Goal: Task Accomplishment & Management: Manage account settings

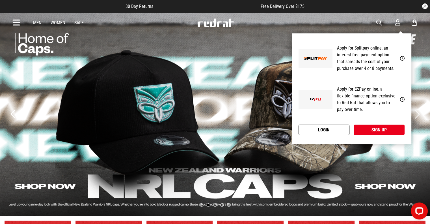
click at [334, 128] on link "Login" at bounding box center [324, 129] width 51 height 10
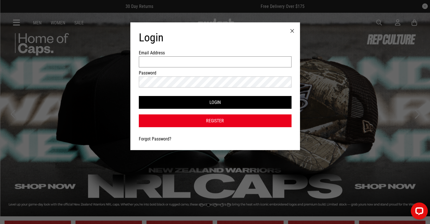
type input "**********"
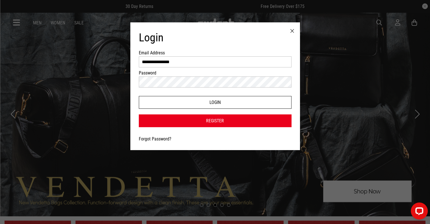
click at [192, 102] on button "Login" at bounding box center [215, 102] width 153 height 13
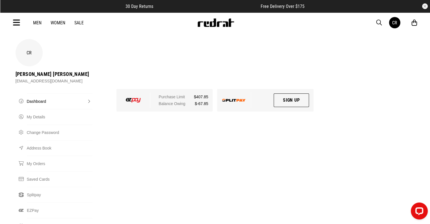
click at [415, 24] on icon at bounding box center [414, 22] width 5 height 7
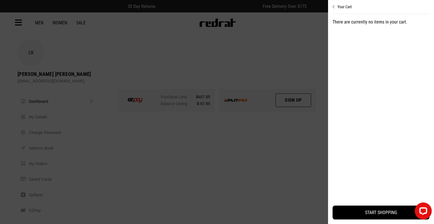
click at [335, 6] on icon "Close cart preview" at bounding box center [334, 7] width 3 height 5
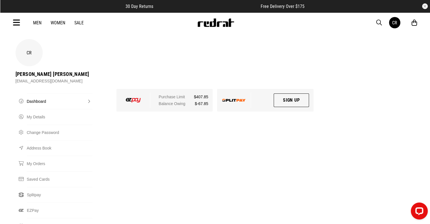
click at [55, 23] on link "Women" at bounding box center [58, 22] width 15 height 5
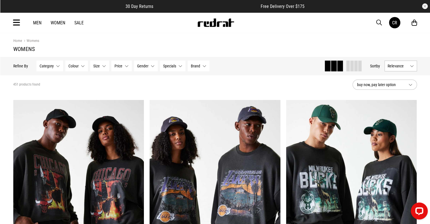
click at [37, 23] on link "Men" at bounding box center [37, 22] width 8 height 5
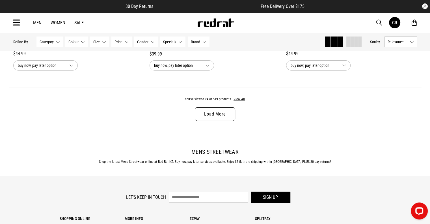
scroll to position [1822, 0]
click at [212, 120] on link "Load More" at bounding box center [215, 114] width 40 height 14
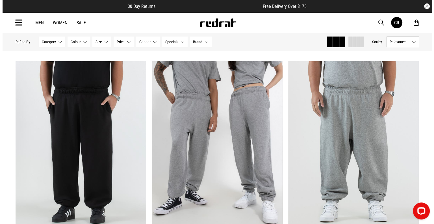
scroll to position [2070, 0]
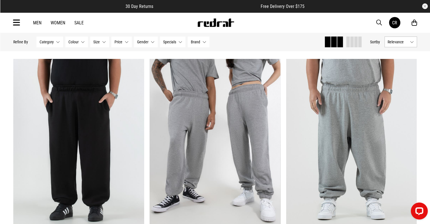
click at [15, 22] on icon at bounding box center [16, 22] width 7 height 9
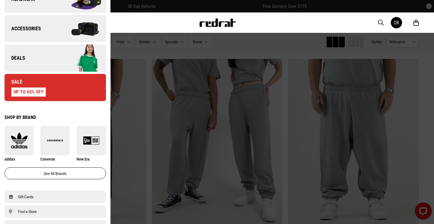
scroll to position [225, 0]
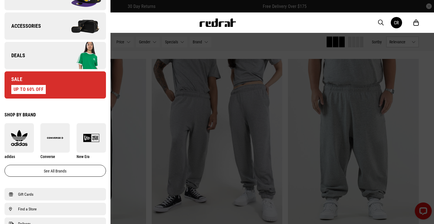
click at [40, 83] on div "Sale UP TO 60% OFF" at bounding box center [25, 85] width 41 height 18
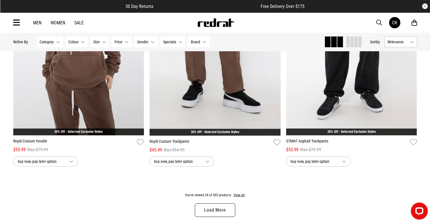
scroll to position [1726, 0]
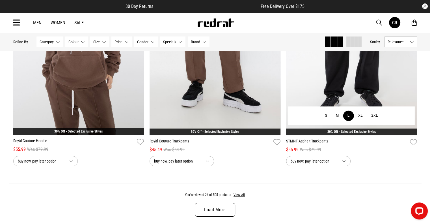
click at [350, 120] on button "L" at bounding box center [348, 116] width 11 height 10
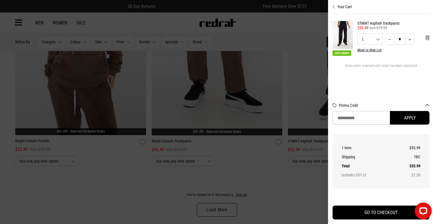
click at [291, 185] on div at bounding box center [217, 112] width 434 height 224
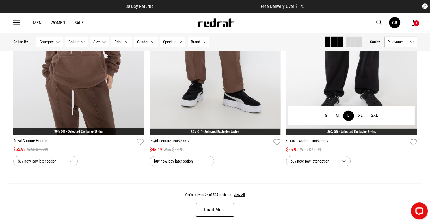
click at [346, 116] on button "L" at bounding box center [348, 116] width 11 height 10
type input "*"
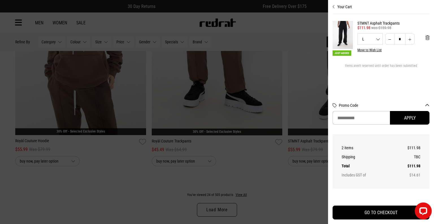
click at [340, 5] on button "Your Cart" at bounding box center [381, 4] width 97 height 9
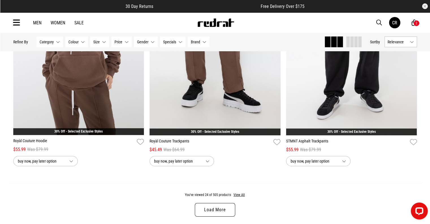
click at [218, 209] on link "Load More" at bounding box center [215, 210] width 40 height 14
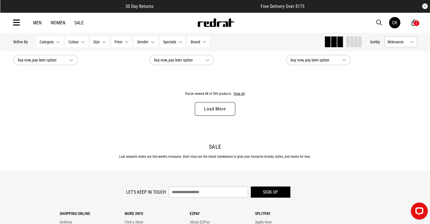
scroll to position [3632, 0]
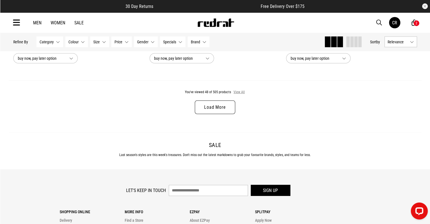
click at [240, 95] on button "View All" at bounding box center [239, 92] width 12 height 5
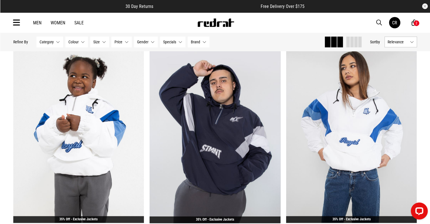
scroll to position [4794, 0]
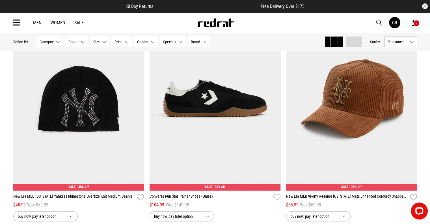
scroll to position [6410, 0]
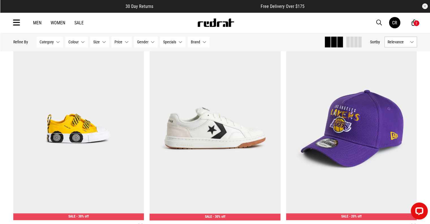
scroll to position [7296, 0]
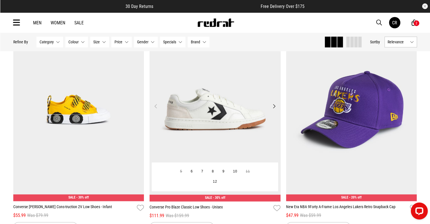
click at [275, 109] on button "Next" at bounding box center [274, 106] width 7 height 7
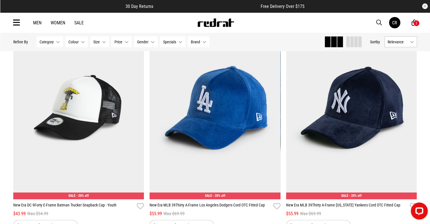
scroll to position [7973, 0]
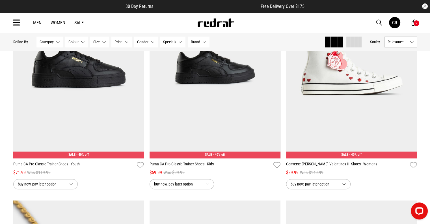
scroll to position [9367, 0]
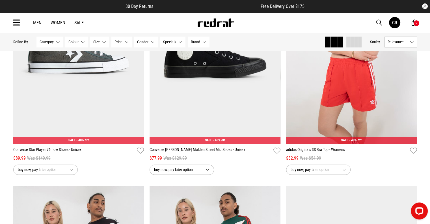
scroll to position [11636, 0]
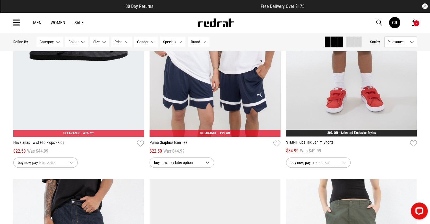
scroll to position [13222, 0]
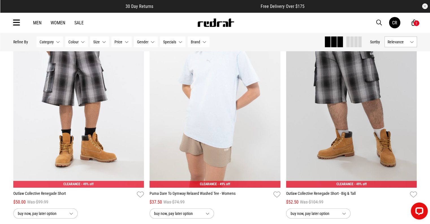
scroll to position [14523, 0]
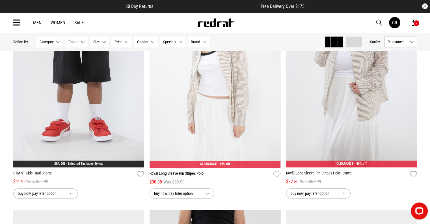
scroll to position [17671, 0]
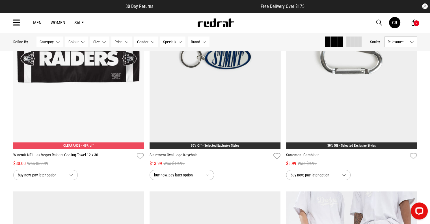
scroll to position [19070, 0]
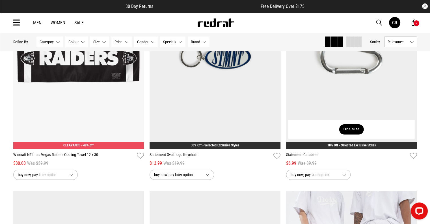
click at [347, 134] on button "One Size" at bounding box center [351, 129] width 25 height 10
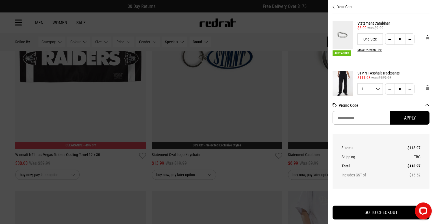
click at [267, 190] on div at bounding box center [217, 112] width 434 height 224
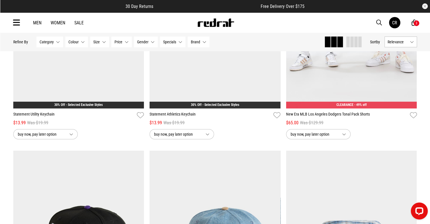
scroll to position [19316, 0]
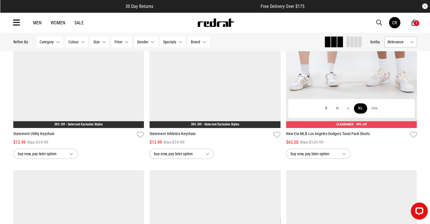
click at [358, 113] on button "XL" at bounding box center [360, 108] width 13 height 10
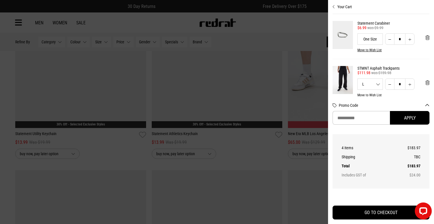
click at [253, 164] on div at bounding box center [217, 112] width 434 height 224
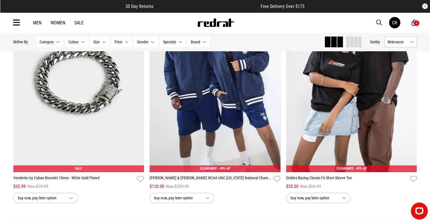
scroll to position [21531, 0]
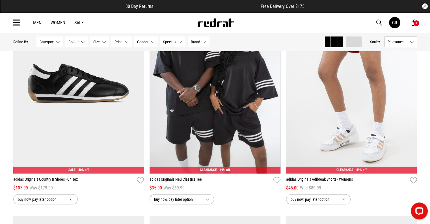
scroll to position [23102, 0]
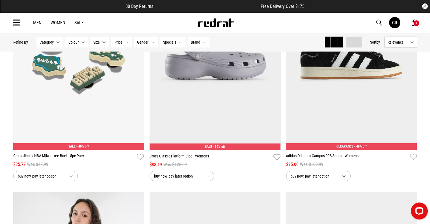
scroll to position [24705, 0]
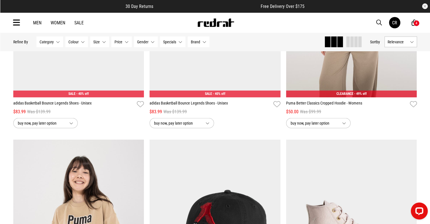
scroll to position [25208, 0]
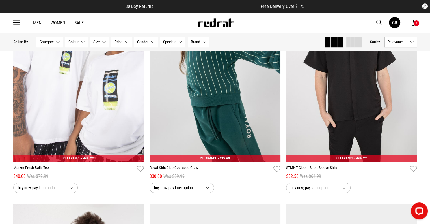
scroll to position [28297, 0]
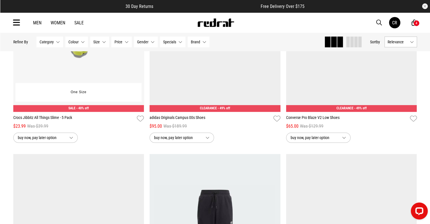
scroll to position [30378, 0]
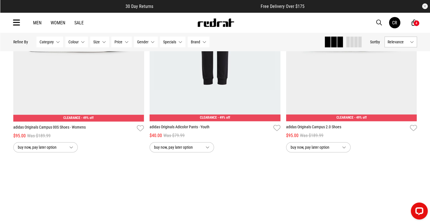
scroll to position [30583, 0]
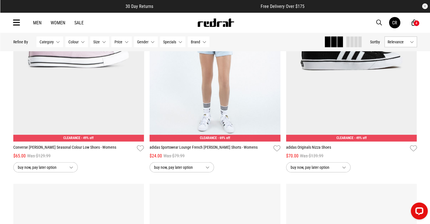
scroll to position [33955, 0]
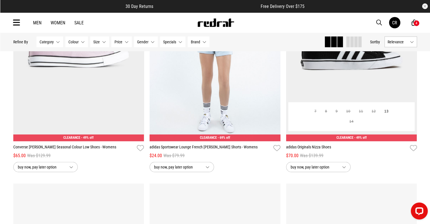
click at [411, 49] on button "Next" at bounding box center [410, 46] width 7 height 7
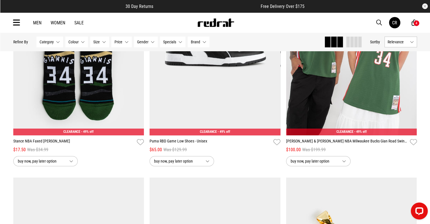
scroll to position [34863, 0]
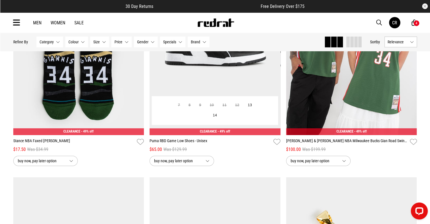
click at [275, 43] on button "Next" at bounding box center [274, 39] width 7 height 7
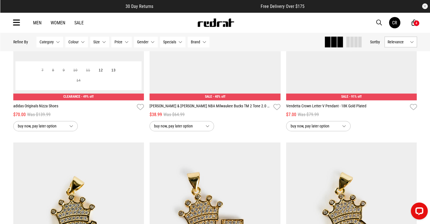
scroll to position [35261, 0]
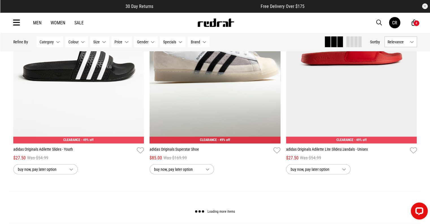
scroll to position [37878, 0]
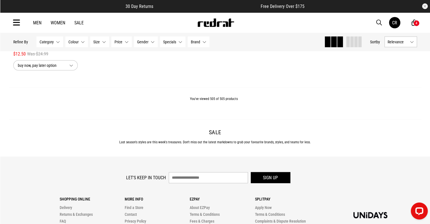
scroll to position [38119, 0]
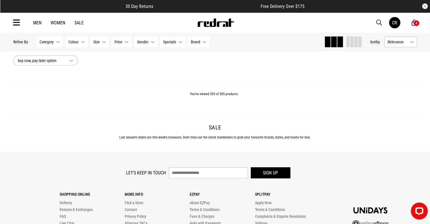
click at [38, 21] on link "Men" at bounding box center [37, 22] width 8 height 5
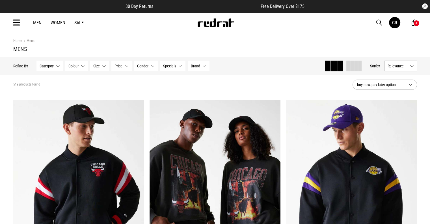
click at [74, 22] on link "Sale" at bounding box center [78, 22] width 9 height 5
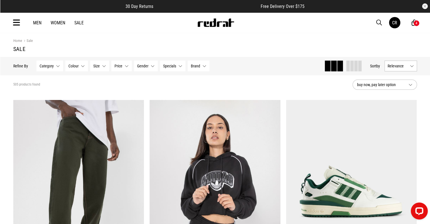
click at [18, 21] on icon at bounding box center [16, 22] width 7 height 9
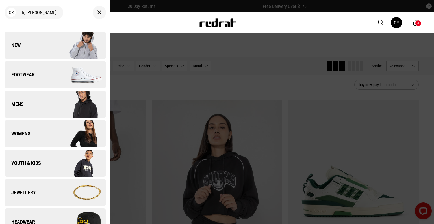
click at [26, 75] on span "Footwear" at bounding box center [20, 74] width 30 height 7
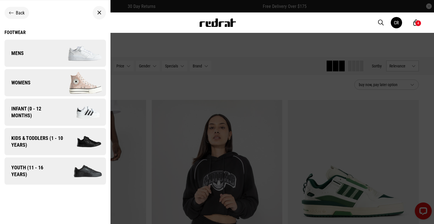
click at [46, 45] on link "Mens" at bounding box center [56, 53] width 102 height 27
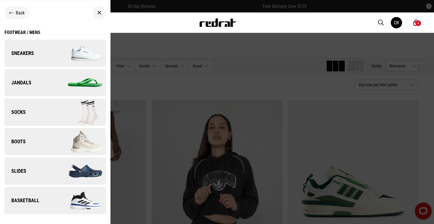
click at [42, 57] on link "Sneakers" at bounding box center [56, 53] width 102 height 27
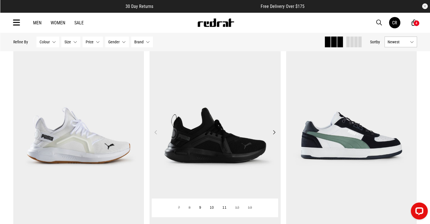
scroll to position [55, 0]
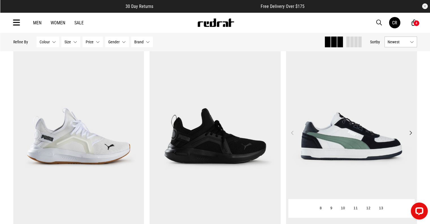
click at [411, 134] on button "Next" at bounding box center [410, 132] width 7 height 7
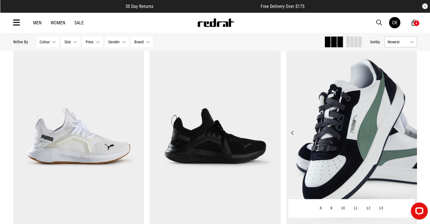
click at [411, 134] on button "Next" at bounding box center [410, 132] width 7 height 7
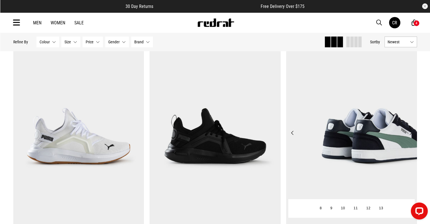
click at [411, 134] on button "Next" at bounding box center [410, 132] width 7 height 7
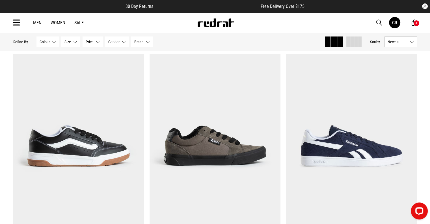
scroll to position [1623, 0]
click at [145, 42] on button "Brand None selected" at bounding box center [142, 41] width 22 height 11
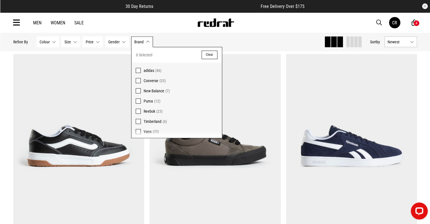
click at [139, 71] on span at bounding box center [138, 70] width 5 height 5
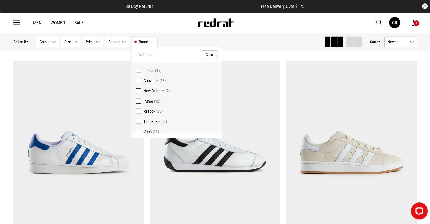
scroll to position [1630, 0]
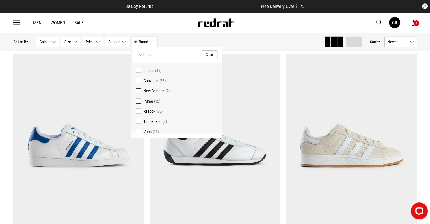
click at [139, 102] on span at bounding box center [138, 100] width 5 height 5
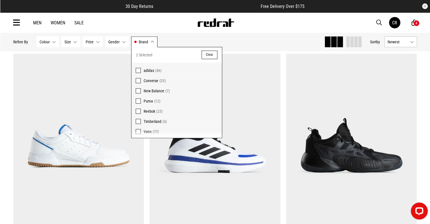
scroll to position [1, 0]
click at [247, 36] on div "Hide Refine s Refine By Filters Colour None selected Colour 0 Selected Clear Be…" at bounding box center [166, 42] width 307 height 12
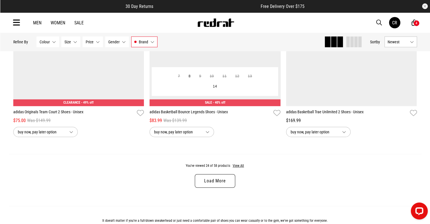
scroll to position [1761, 0]
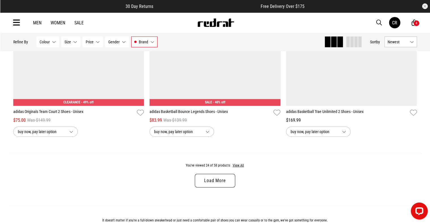
click at [210, 178] on link "Load More" at bounding box center [215, 181] width 40 height 14
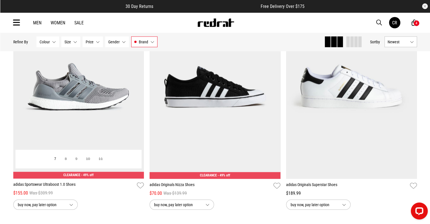
scroll to position [3629, 0]
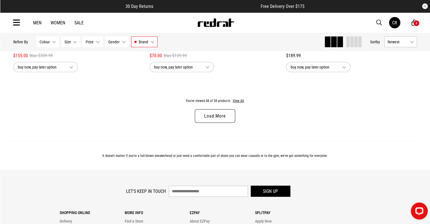
click at [68, 44] on button "Size None selected" at bounding box center [70, 41] width 19 height 11
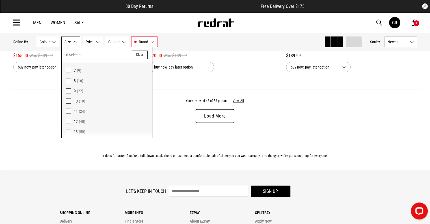
click at [68, 101] on span at bounding box center [68, 100] width 5 height 5
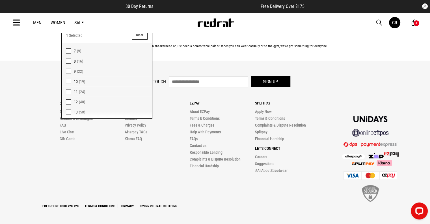
click at [69, 72] on span at bounding box center [68, 71] width 5 height 5
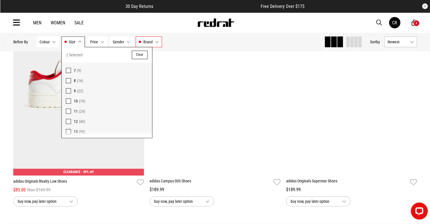
scroll to position [1917, 0]
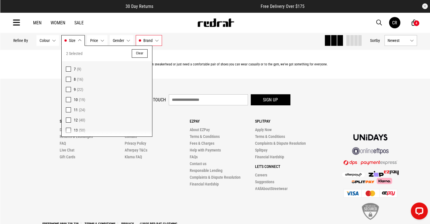
click at [163, 80] on footer "Let's keep in touch Sign up Shopping Online Delivery Returns & Exchanges FAQ Li…" at bounding box center [215, 160] width 430 height 163
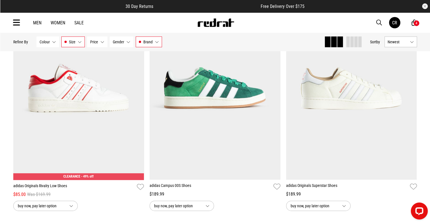
scroll to position [1686, 0]
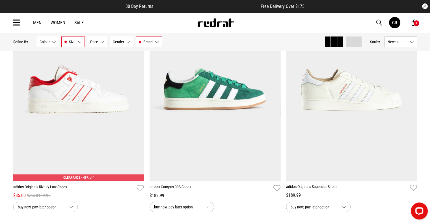
click at [79, 40] on button "Size 9, 10" at bounding box center [72, 41] width 23 height 11
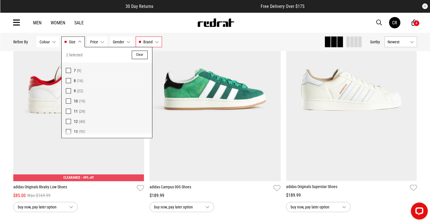
click at [69, 91] on span at bounding box center [68, 90] width 5 height 5
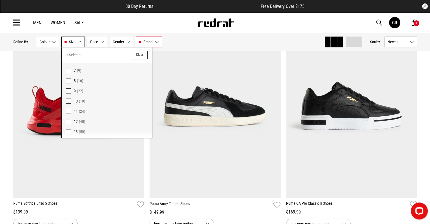
scroll to position [318, 0]
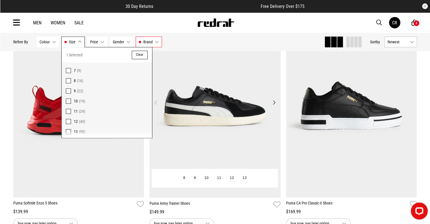
click at [273, 105] on button "Next" at bounding box center [274, 102] width 7 height 7
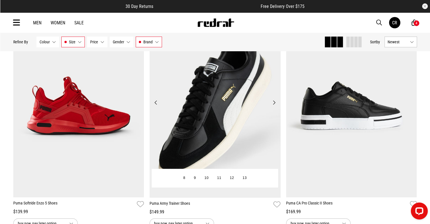
click at [273, 105] on button "Next" at bounding box center [274, 102] width 7 height 7
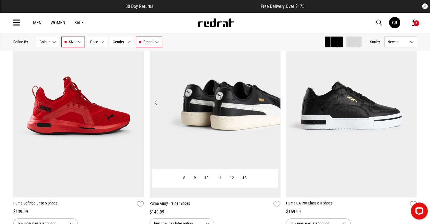
click at [273, 105] on button "Next" at bounding box center [274, 102] width 7 height 7
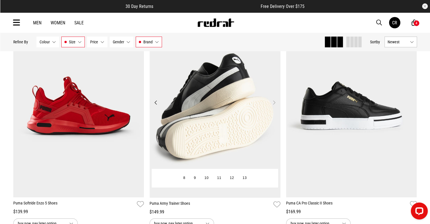
click at [273, 105] on button "Next" at bounding box center [274, 102] width 7 height 7
click at [276, 102] on button "Next" at bounding box center [274, 102] width 7 height 7
click at [273, 103] on button "Next" at bounding box center [274, 102] width 7 height 7
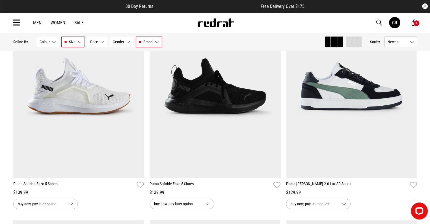
scroll to position [112, 0]
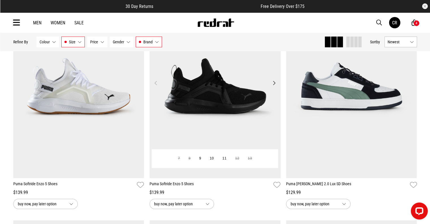
click at [274, 84] on button "Next" at bounding box center [274, 82] width 7 height 7
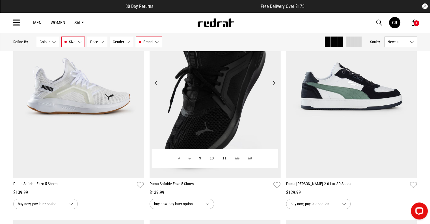
click at [276, 85] on button "Next" at bounding box center [274, 82] width 7 height 7
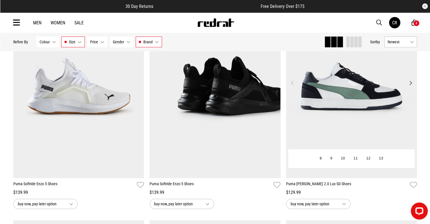
click at [410, 81] on button "Next" at bounding box center [410, 82] width 7 height 7
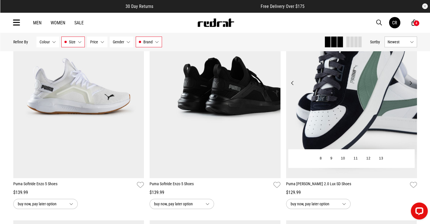
click at [411, 82] on button "Next" at bounding box center [410, 82] width 7 height 7
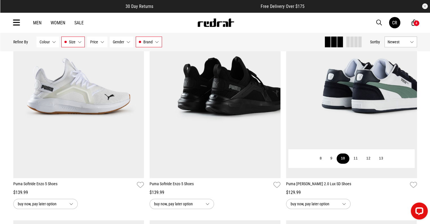
click at [342, 157] on button "10" at bounding box center [343, 158] width 13 height 10
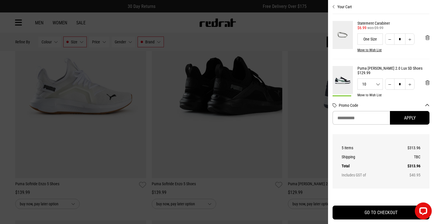
click at [335, 8] on icon "Close cart preview" at bounding box center [334, 7] width 3 height 5
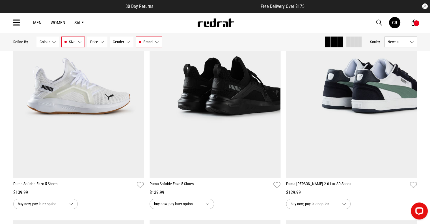
click at [37, 24] on link "Men" at bounding box center [37, 22] width 8 height 5
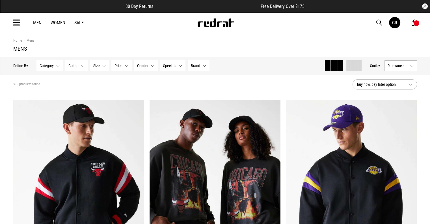
click at [48, 69] on button "Category None selected" at bounding box center [49, 65] width 27 height 11
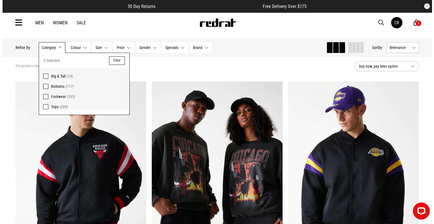
scroll to position [20, 0]
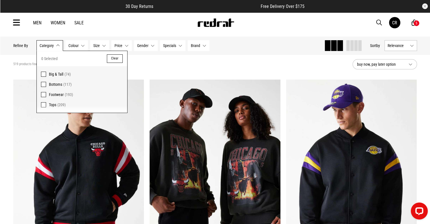
click at [15, 20] on icon at bounding box center [16, 22] width 7 height 9
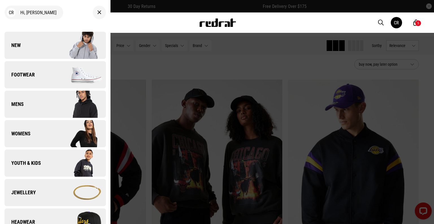
click at [25, 109] on link "Mens" at bounding box center [56, 103] width 102 height 27
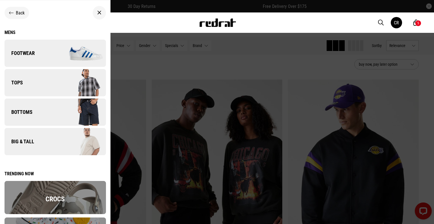
click at [47, 87] on link "Tops" at bounding box center [56, 82] width 102 height 27
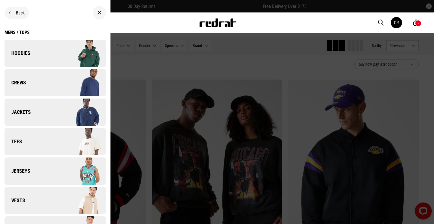
click at [70, 45] on img at bounding box center [80, 53] width 51 height 28
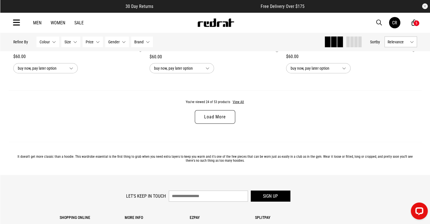
scroll to position [1819, 0]
click at [235, 103] on button "View All" at bounding box center [238, 102] width 12 height 5
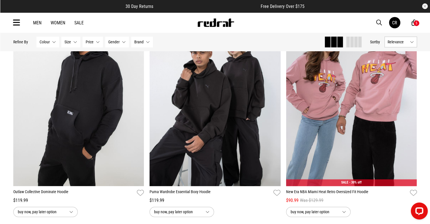
scroll to position [2803, 0]
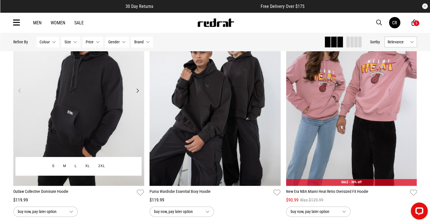
click at [138, 93] on button "Next" at bounding box center [137, 90] width 7 height 7
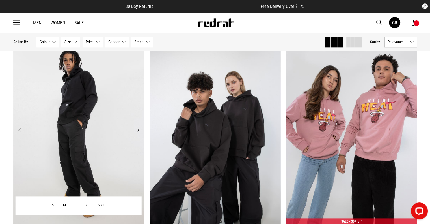
scroll to position [2762, 0]
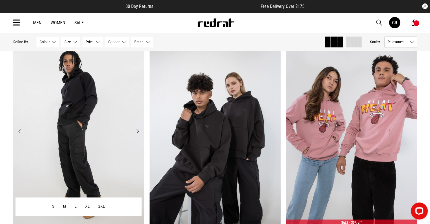
click at [138, 134] on button "Next" at bounding box center [137, 131] width 7 height 7
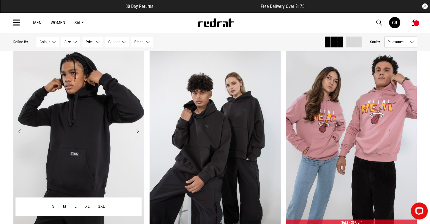
click at [138, 134] on button "Next" at bounding box center [137, 131] width 7 height 7
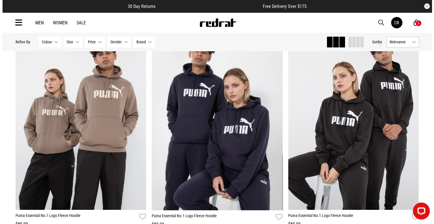
scroll to position [975, 0]
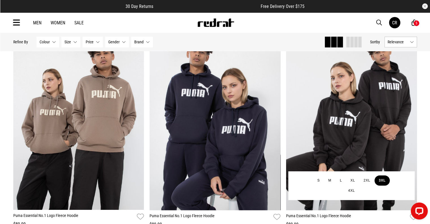
click at [387, 184] on button "3XL" at bounding box center [382, 180] width 15 height 10
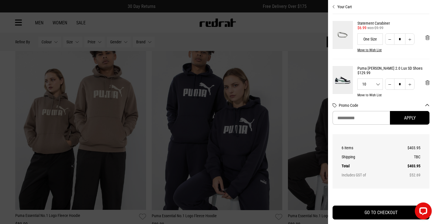
drag, startPoint x: 387, startPoint y: 184, endPoint x: 402, endPoint y: 180, distance: 16.0
click at [402, 180] on div "6 items $403.95 Shipping TBC Total $403.95 Includes GST of $52.69" at bounding box center [381, 161] width 96 height 53
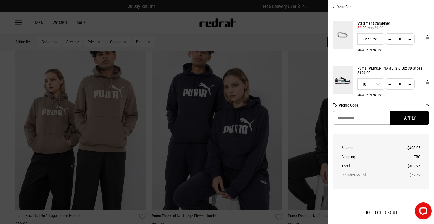
click at [387, 215] on button "GO TO CHECKOUT" at bounding box center [381, 212] width 97 height 14
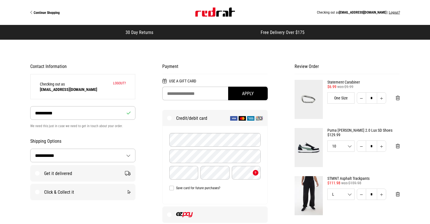
select select "**********"
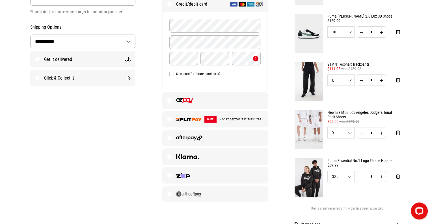
scroll to position [114, 0]
click at [172, 100] on label at bounding box center [215, 100] width 105 height 16
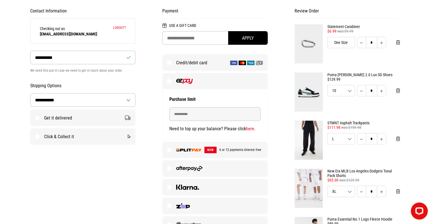
scroll to position [50, 0]
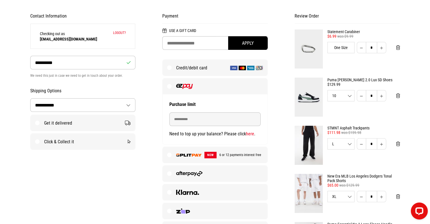
click at [34, 122] on label "Get it delivered" at bounding box center [83, 123] width 105 height 16
select select "**********"
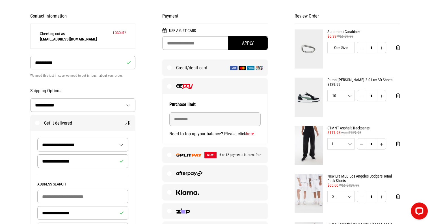
click at [78, 146] on select "**********" at bounding box center [83, 144] width 91 height 13
click at [121, 143] on select "**********" at bounding box center [83, 144] width 91 height 13
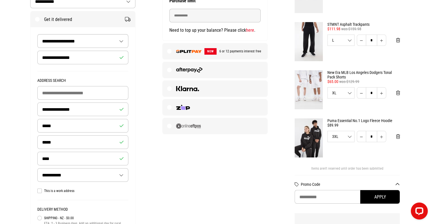
scroll to position [160, 0]
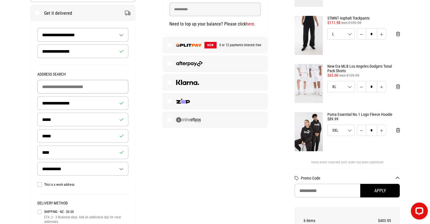
click at [60, 88] on input "Building Name (Optional)" at bounding box center [82, 87] width 91 height 14
type input "**********"
click at [121, 103] on div "**********" at bounding box center [82, 103] width 91 height 14
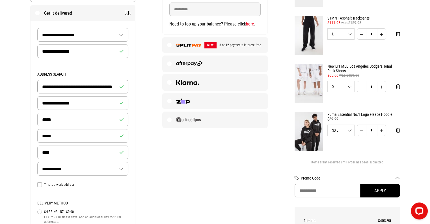
click at [115, 84] on input "**********" at bounding box center [82, 87] width 91 height 14
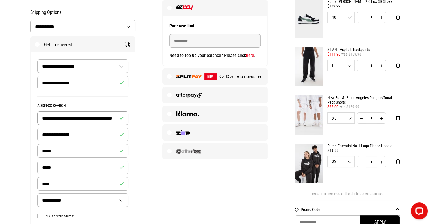
scroll to position [128, 0]
click at [120, 69] on select "**********" at bounding box center [83, 66] width 91 height 13
click at [120, 63] on select "**********" at bounding box center [83, 66] width 91 height 13
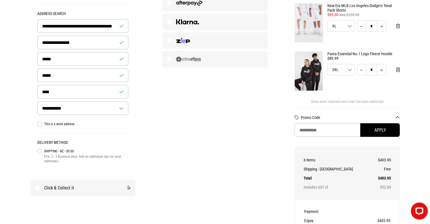
scroll to position [221, 0]
click at [38, 123] on label "This is a work address" at bounding box center [82, 124] width 91 height 5
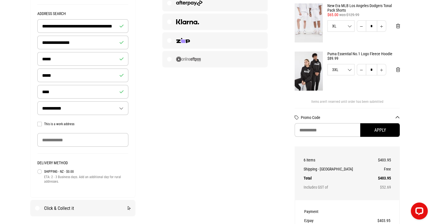
click at [38, 123] on label "This is a work address" at bounding box center [82, 124] width 91 height 5
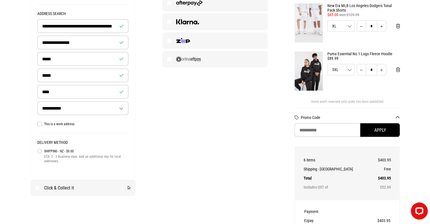
click at [122, 43] on div "**********" at bounding box center [82, 43] width 91 height 14
click at [118, 61] on input "*****" at bounding box center [82, 59] width 91 height 14
click at [104, 27] on input "**********" at bounding box center [82, 26] width 91 height 14
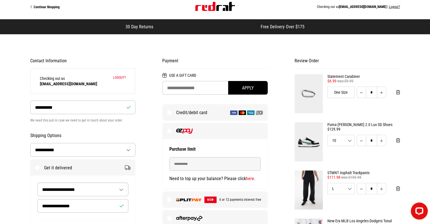
scroll to position [0, 0]
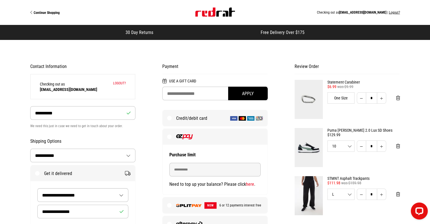
click at [54, 66] on h2 "Contact Information" at bounding box center [82, 67] width 105 height 6
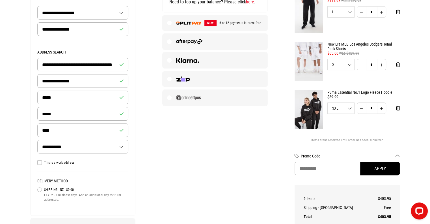
scroll to position [183, 0]
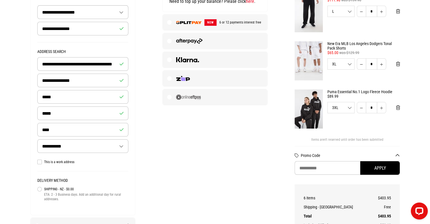
click at [313, 66] on img at bounding box center [309, 60] width 28 height 39
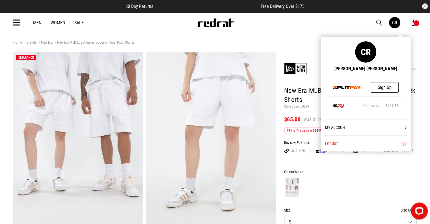
click at [396, 21] on div "CR" at bounding box center [394, 22] width 5 height 5
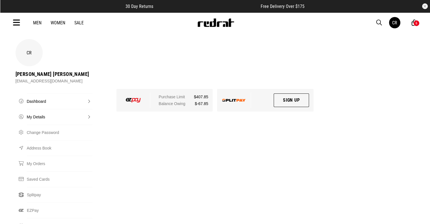
click at [59, 109] on link "My Details" at bounding box center [60, 117] width 66 height 16
select select "**"
select select "*"
select select "****"
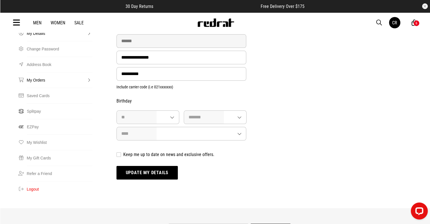
scroll to position [23, 0]
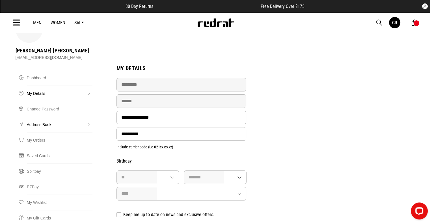
click at [40, 117] on link "Address Book" at bounding box center [60, 125] width 66 height 16
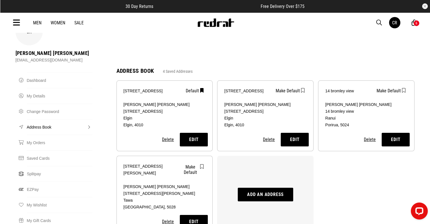
scroll to position [21, 0]
click at [170, 136] on button "Delete" at bounding box center [168, 139] width 12 height 6
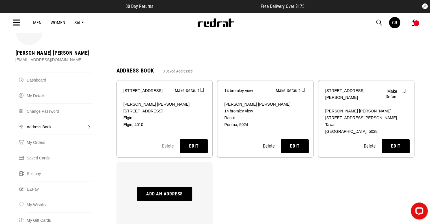
click at [166, 143] on button "Delete" at bounding box center [168, 146] width 12 height 6
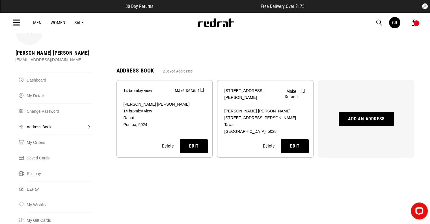
click at [369, 112] on button "Add an address" at bounding box center [366, 119] width 55 height 14
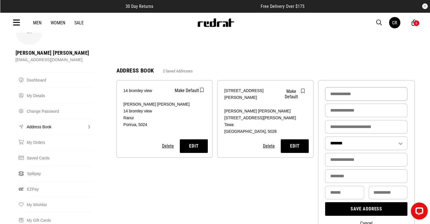
click at [356, 87] on input "Address Name *" at bounding box center [366, 94] width 82 height 14
click at [325, 202] on button "Save address" at bounding box center [366, 209] width 82 height 14
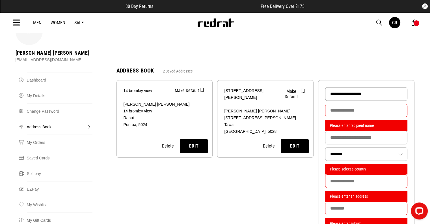
type input "**********"
click at [396, 103] on input "Recipient Name *" at bounding box center [366, 110] width 82 height 14
click at [382, 131] on input "Business Name (Optional)" at bounding box center [366, 138] width 82 height 14
click at [353, 39] on div "CR [PERSON_NAME] [PERSON_NAME] [PERSON_NAME][EMAIL_ADDRESS][DOMAIN_NAME]" at bounding box center [215, 43] width 404 height 50
click at [339, 103] on input "Recipient Name *" at bounding box center [366, 110] width 82 height 14
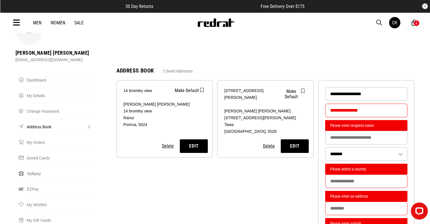
type input "**********"
click at [340, 147] on select "**********" at bounding box center [366, 153] width 82 height 13
select select "**********"
click at [325, 147] on select "**********" at bounding box center [366, 153] width 82 height 13
click at [341, 174] on input "Street Address" at bounding box center [366, 181] width 82 height 14
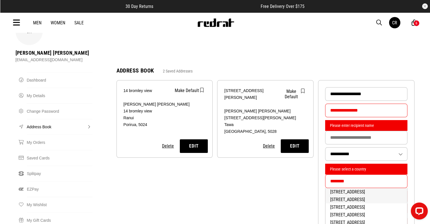
type input "********"
click at [358, 195] on li "[STREET_ADDRESS]" at bounding box center [366, 199] width 82 height 8
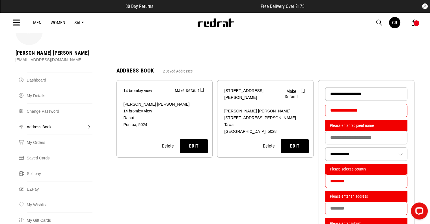
type input "**********"
type input "****"
type input "**********"
type input "*********"
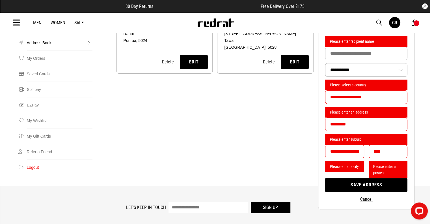
scroll to position [106, 0]
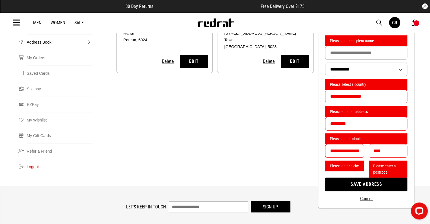
click at [359, 177] on button "Save address" at bounding box center [366, 184] width 82 height 14
